Goal: Check status: Check status

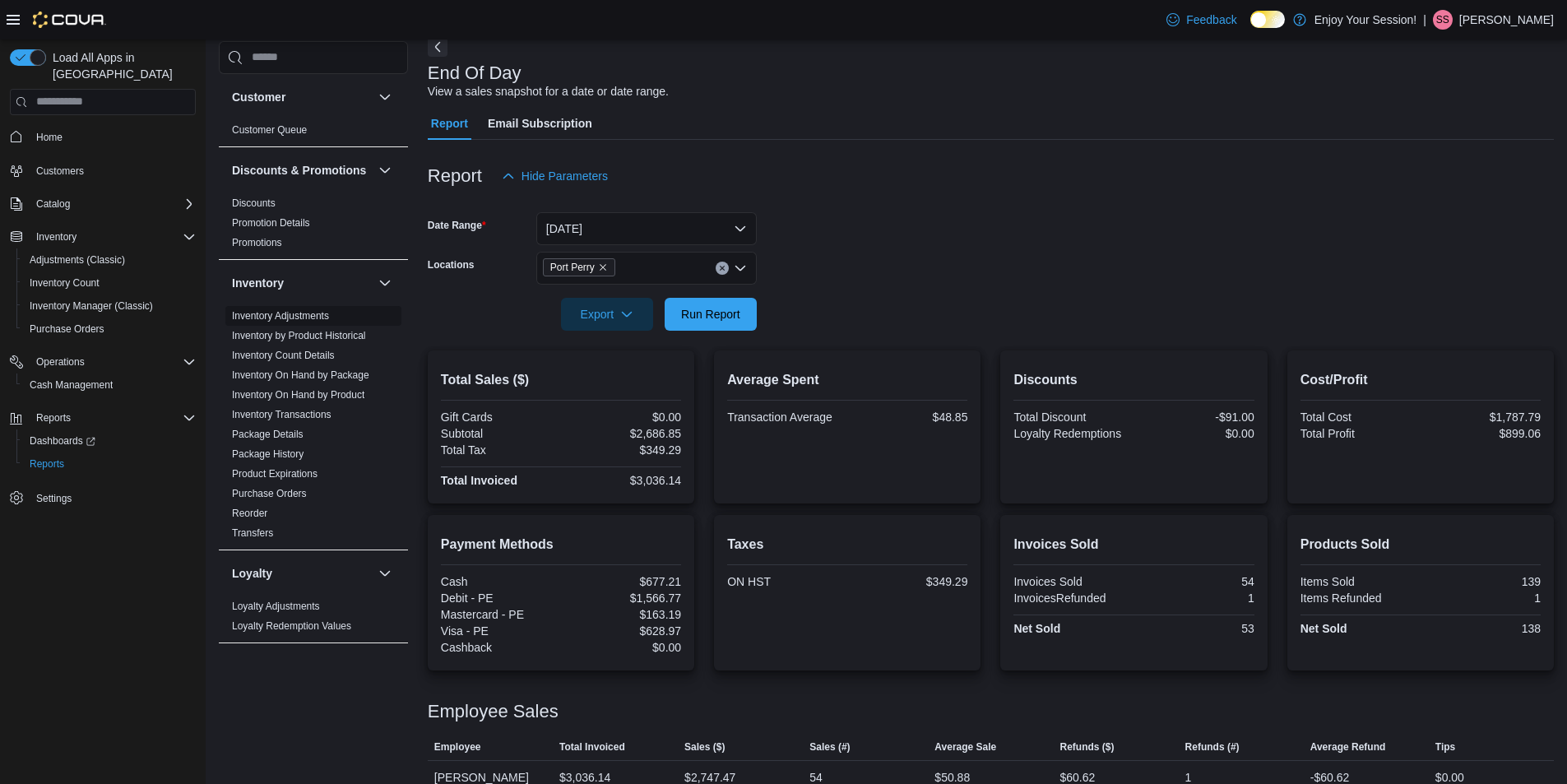
scroll to position [83, 0]
click at [267, 321] on link "Inventory Adjustments" at bounding box center [280, 316] width 97 height 12
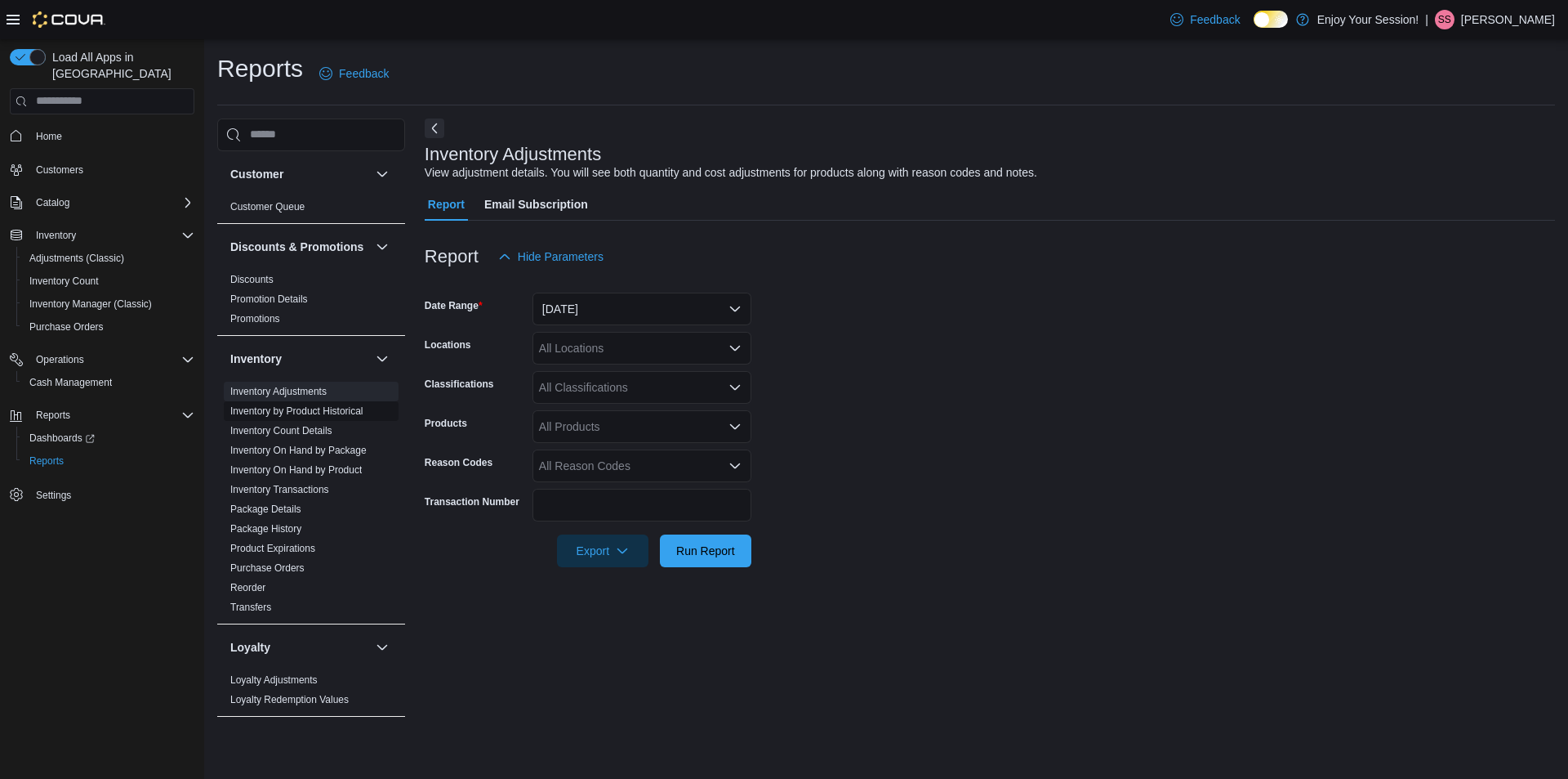
click at [280, 417] on link "Inventory by Product Historical" at bounding box center [296, 411] width 133 height 12
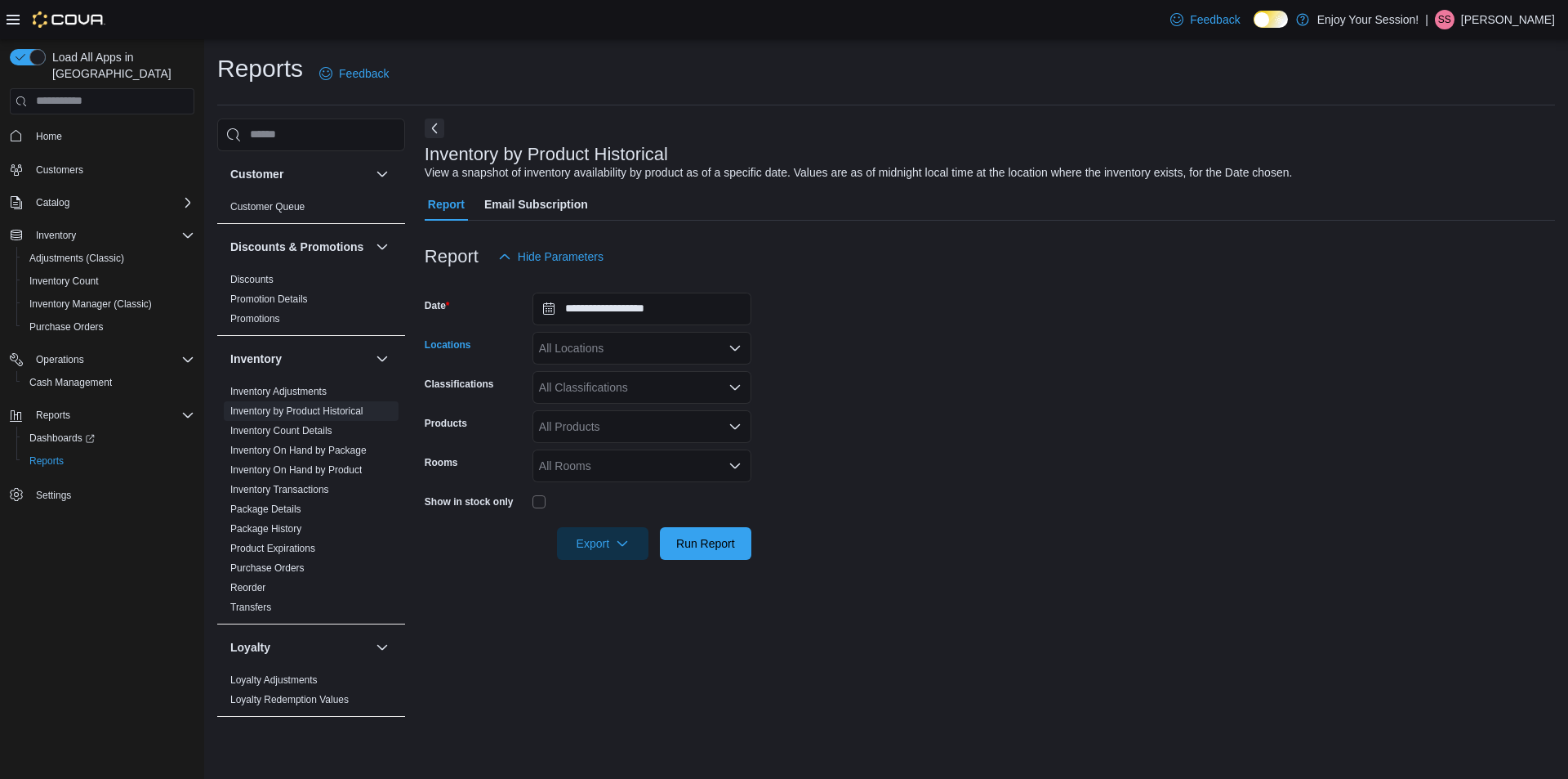
click at [651, 361] on div "All Locations" at bounding box center [641, 348] width 218 height 33
type input "**"
click at [618, 441] on span "Port Perry" at bounding box center [593, 447] width 51 height 17
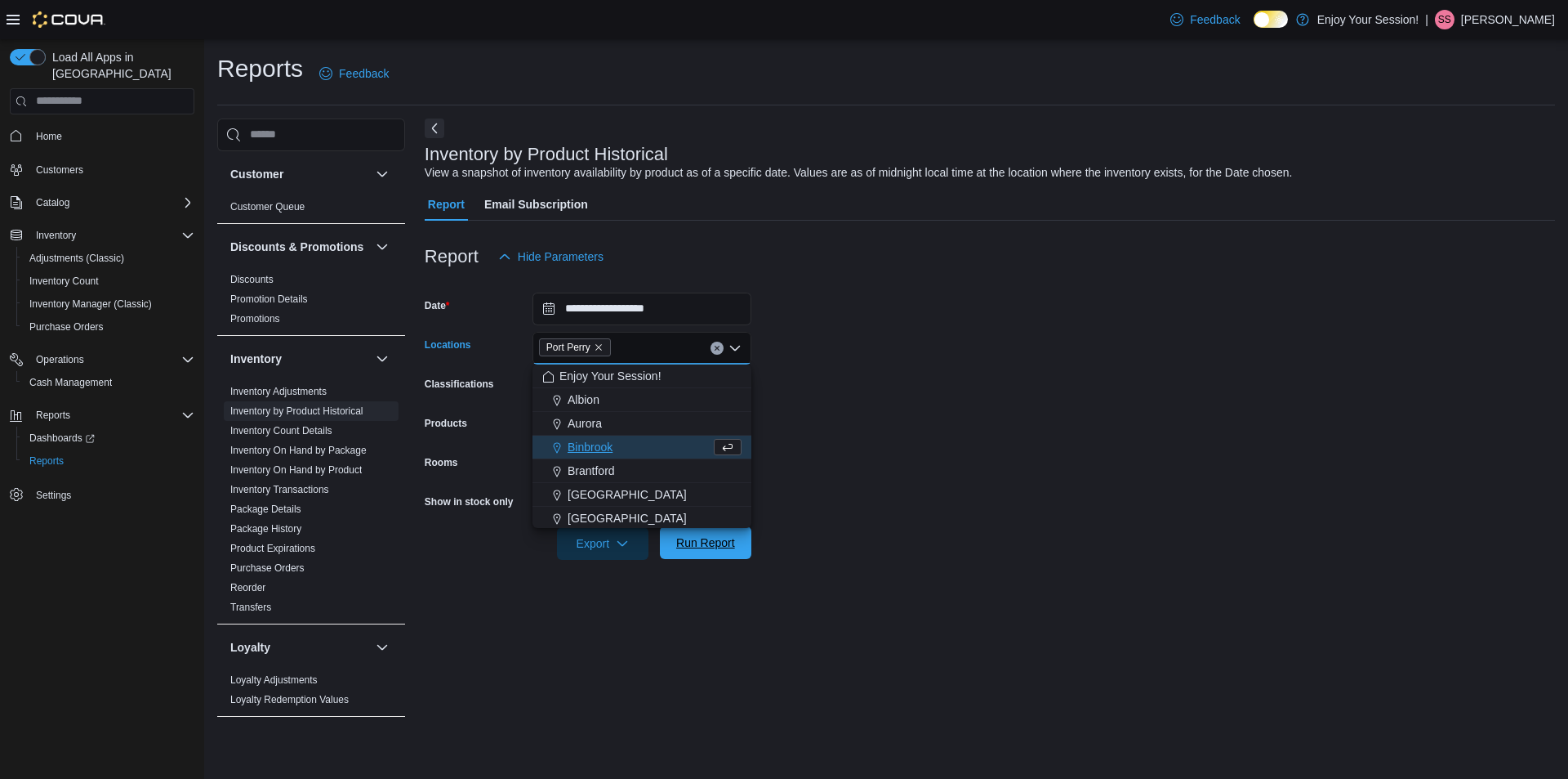
click at [697, 544] on span "Run Report" at bounding box center [706, 543] width 59 height 17
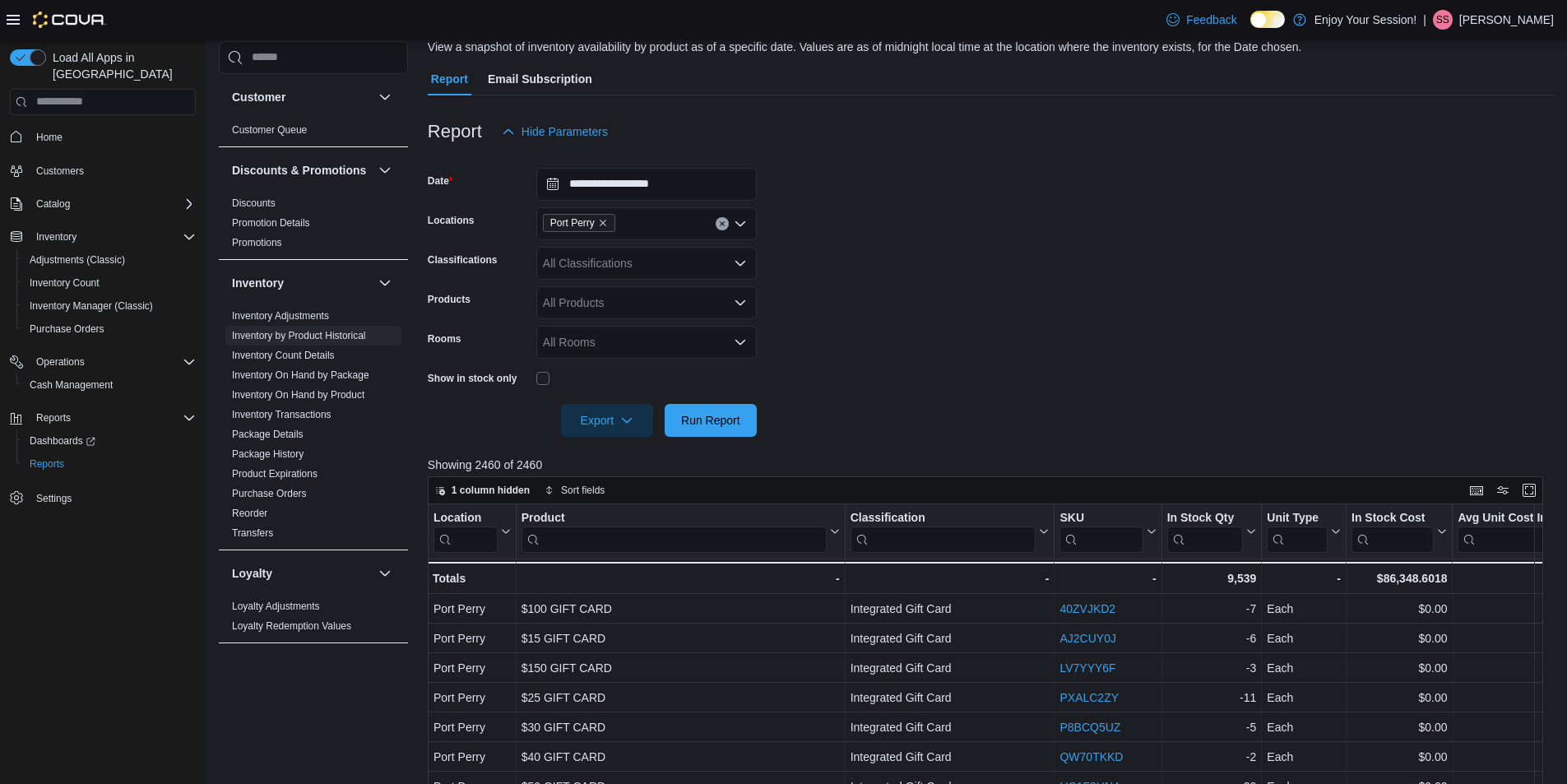
scroll to position [164, 0]
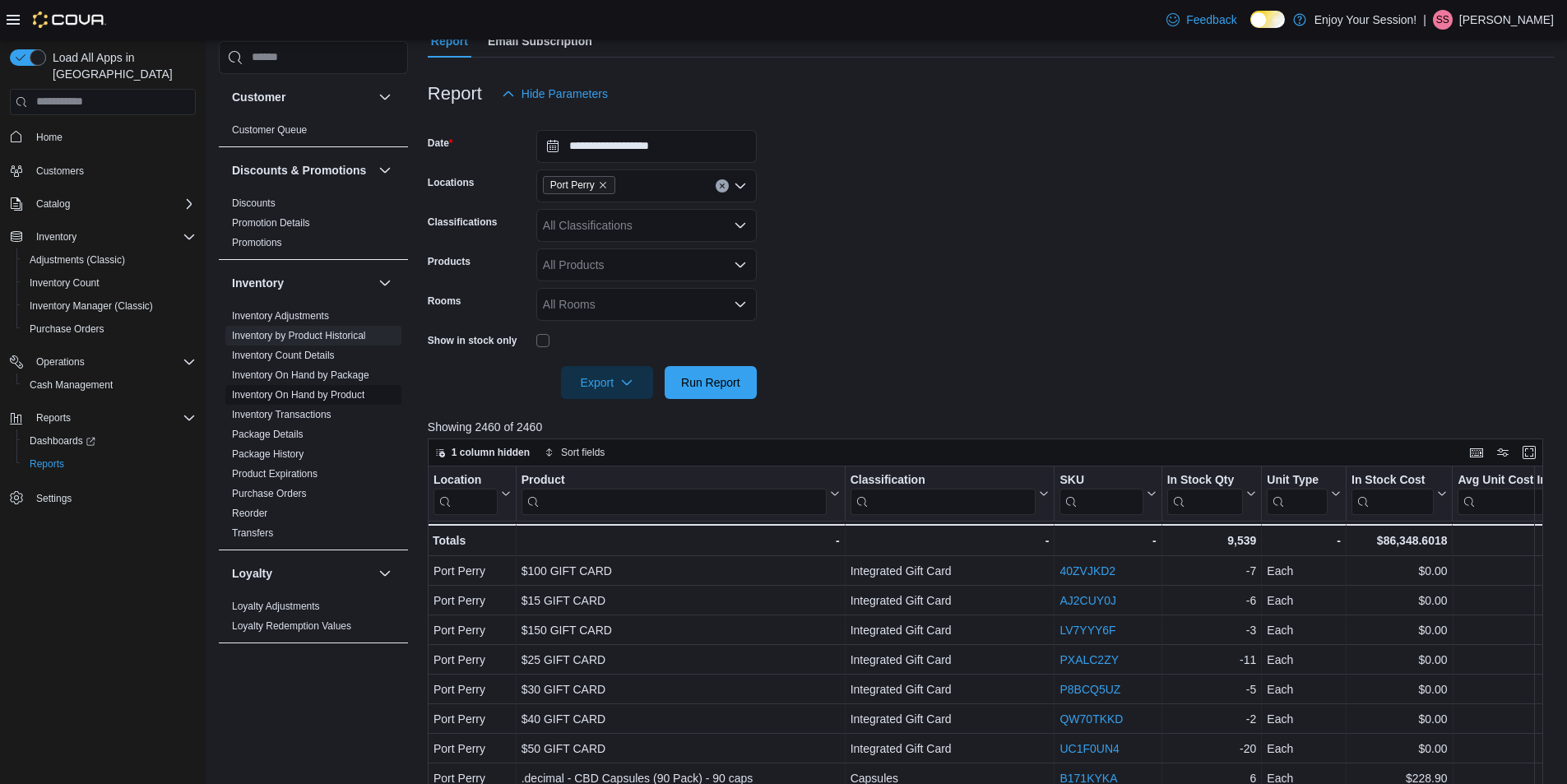
click at [299, 400] on link "Inventory On Hand by Product" at bounding box center [298, 395] width 132 height 12
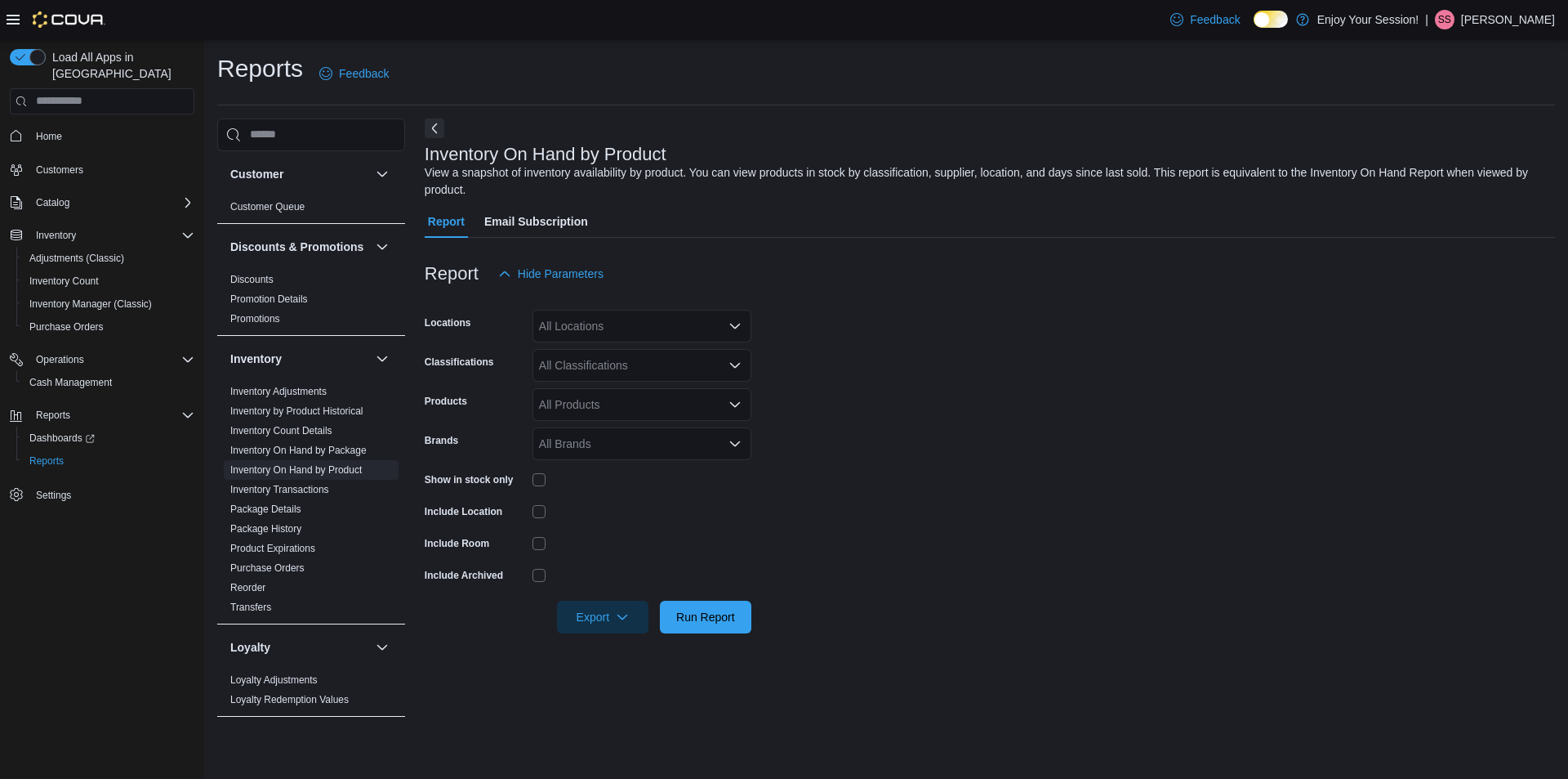
click at [674, 327] on div "All Locations" at bounding box center [641, 326] width 218 height 33
type input "**"
click at [627, 420] on div "Port Perry" at bounding box center [642, 426] width 199 height 17
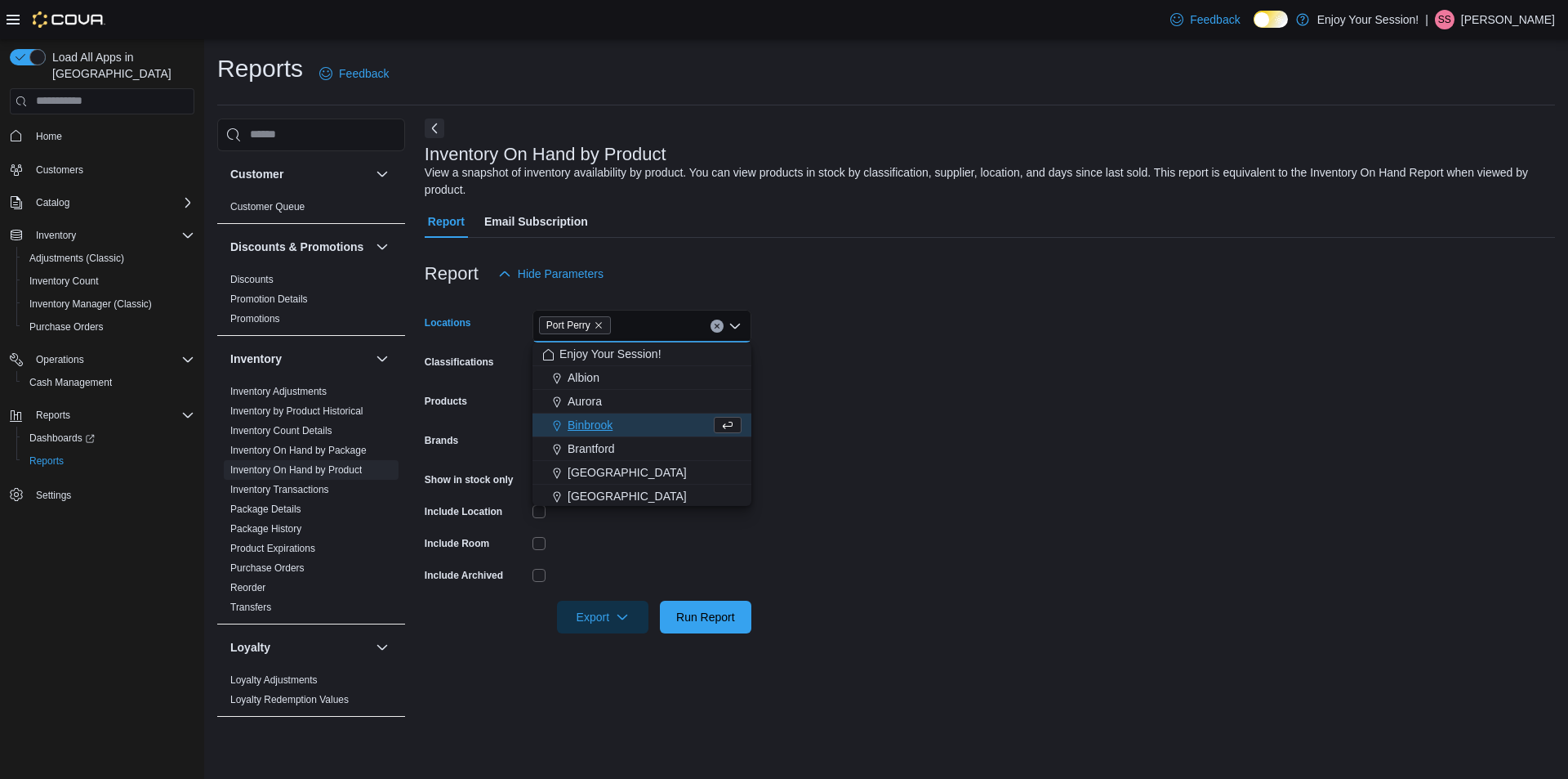
click at [463, 396] on label "Products" at bounding box center [445, 401] width 43 height 13
click at [539, 396] on input "Products" at bounding box center [540, 404] width 2 height 19
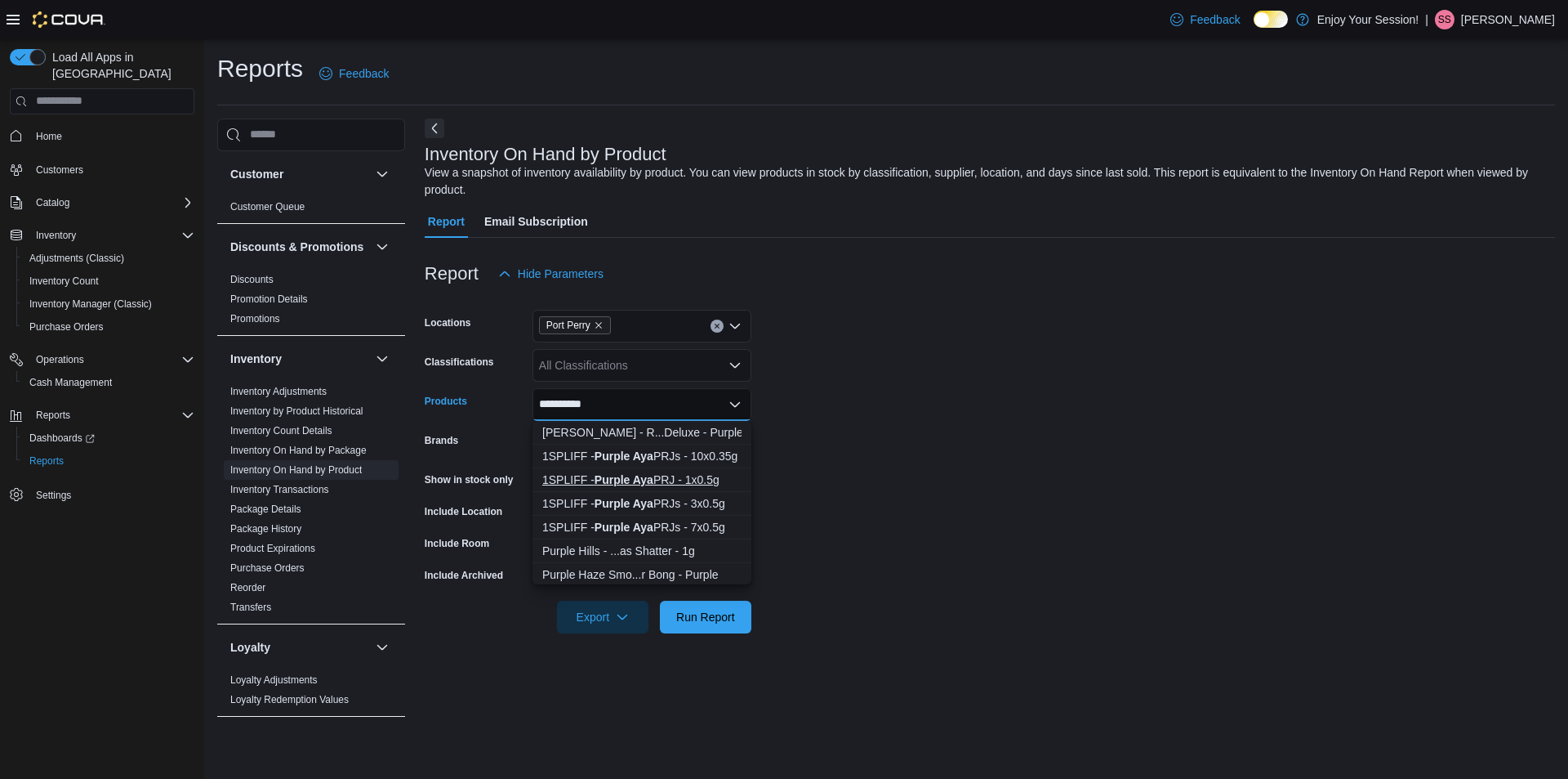
type input "**********"
click at [596, 475] on div "1SPLIFF - Purple Aya PRJ - 1x0.5g" at bounding box center [642, 480] width 199 height 17
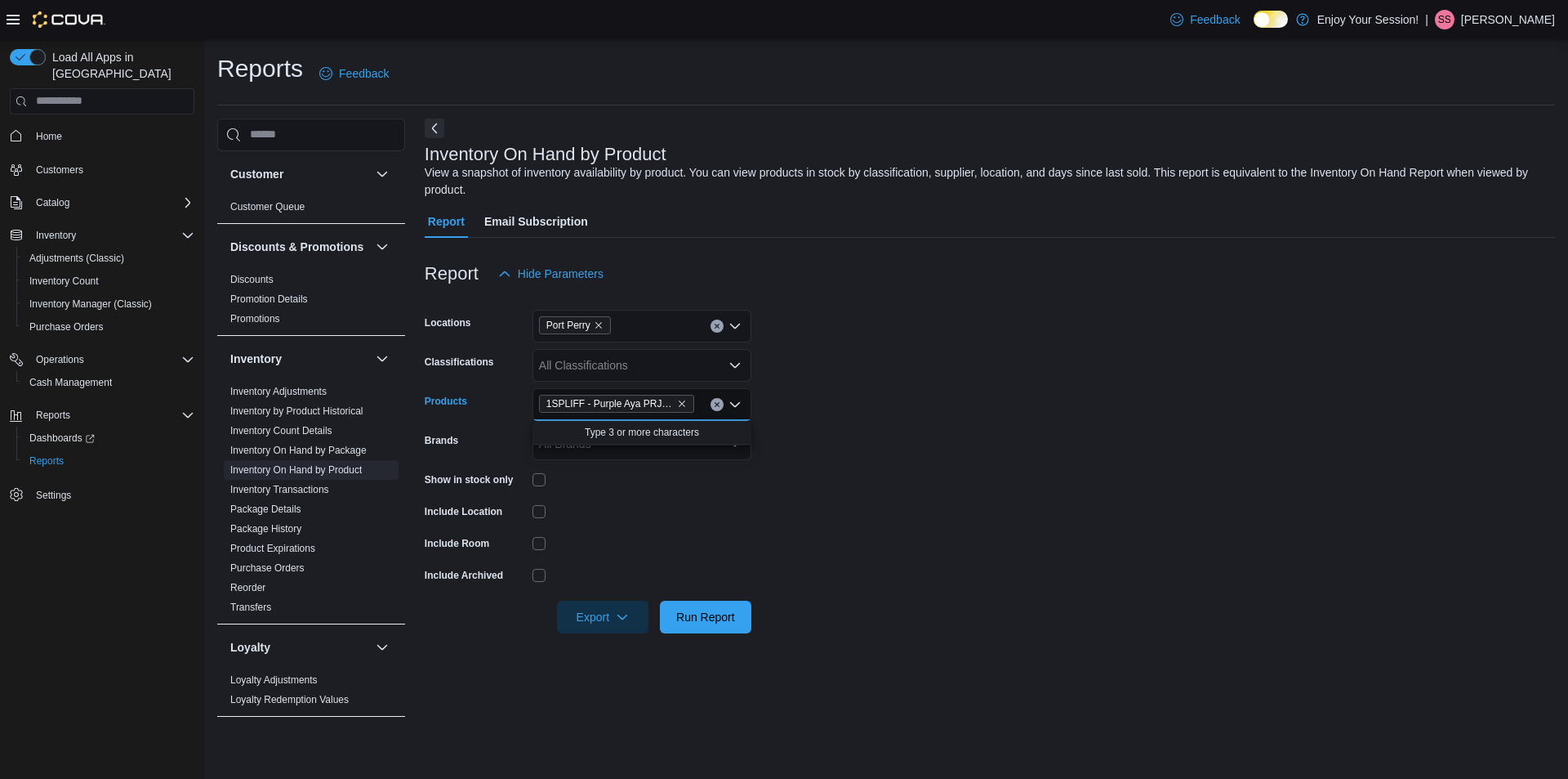
click at [596, 475] on div at bounding box center [641, 480] width 218 height 13
click at [702, 616] on span "Run Report" at bounding box center [706, 616] width 59 height 17
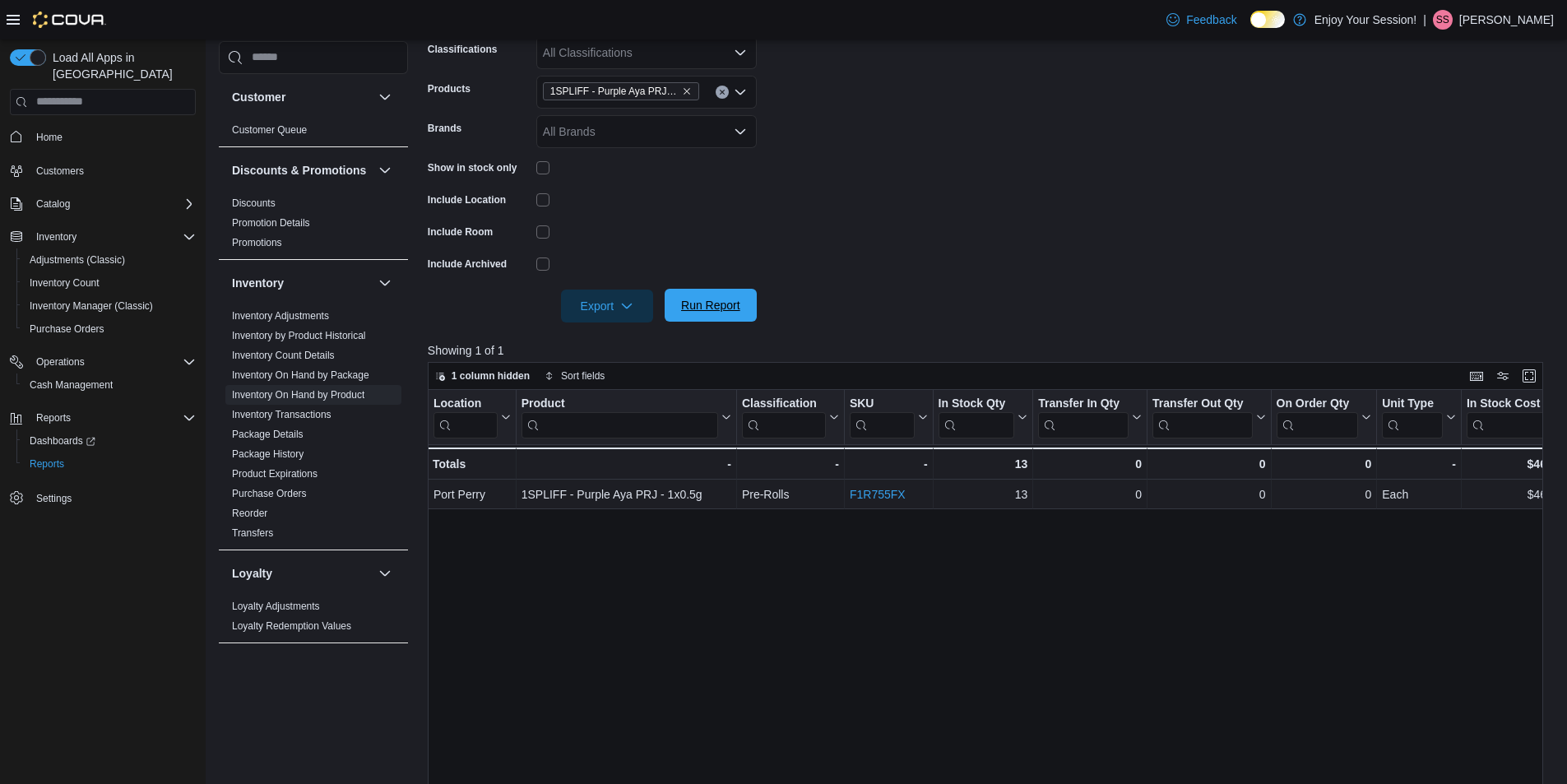
scroll to position [329, 0]
